Goal: Check status

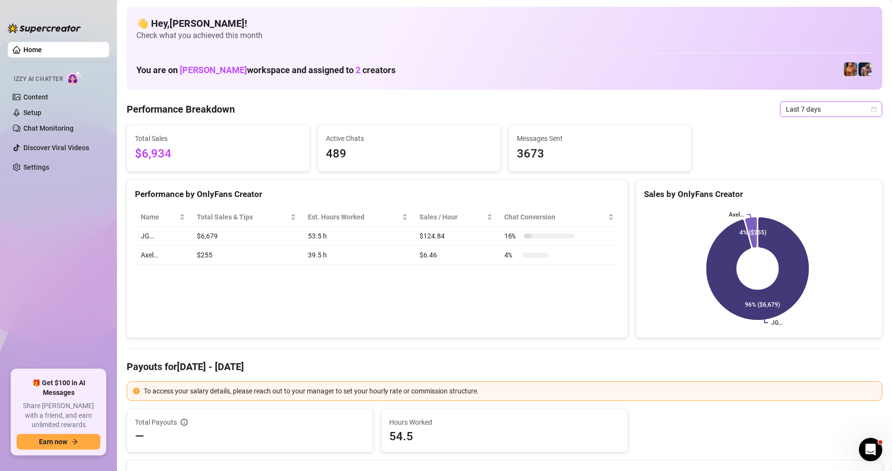
click at [852, 113] on span "Last 7 days" at bounding box center [831, 109] width 91 height 15
click at [819, 186] on div "Custom date" at bounding box center [823, 191] width 87 height 11
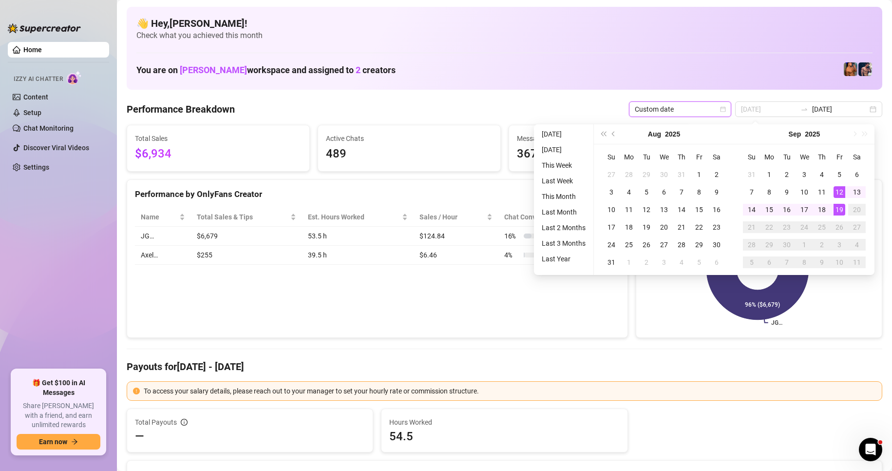
type input "[DATE]"
click at [837, 205] on div "19" at bounding box center [840, 210] width 12 height 12
click at [837, 208] on div "19" at bounding box center [840, 210] width 12 height 12
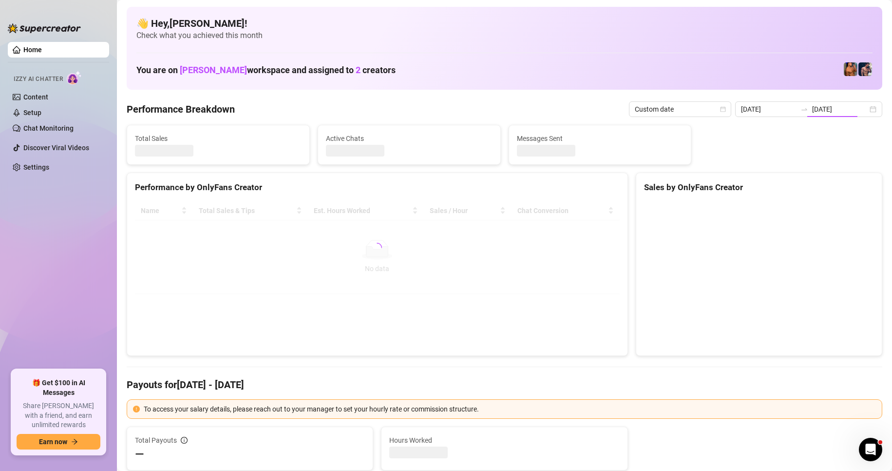
type input "[DATE]"
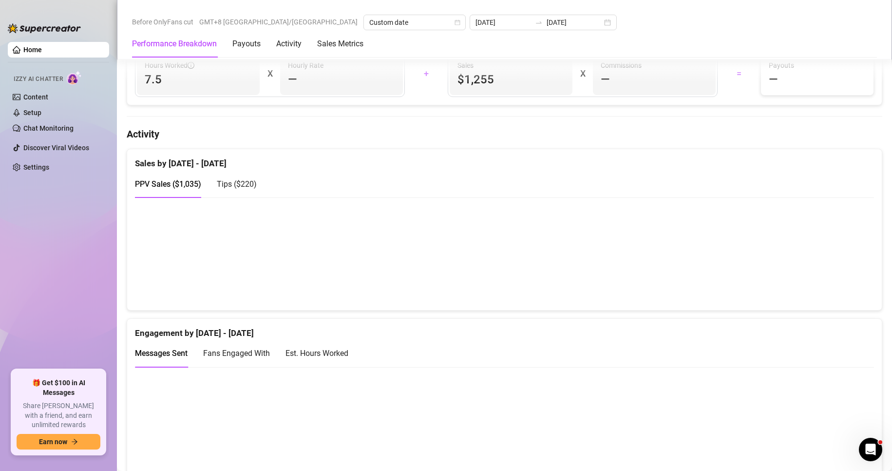
scroll to position [682, 0]
